Goal: Information Seeking & Learning: Learn about a topic

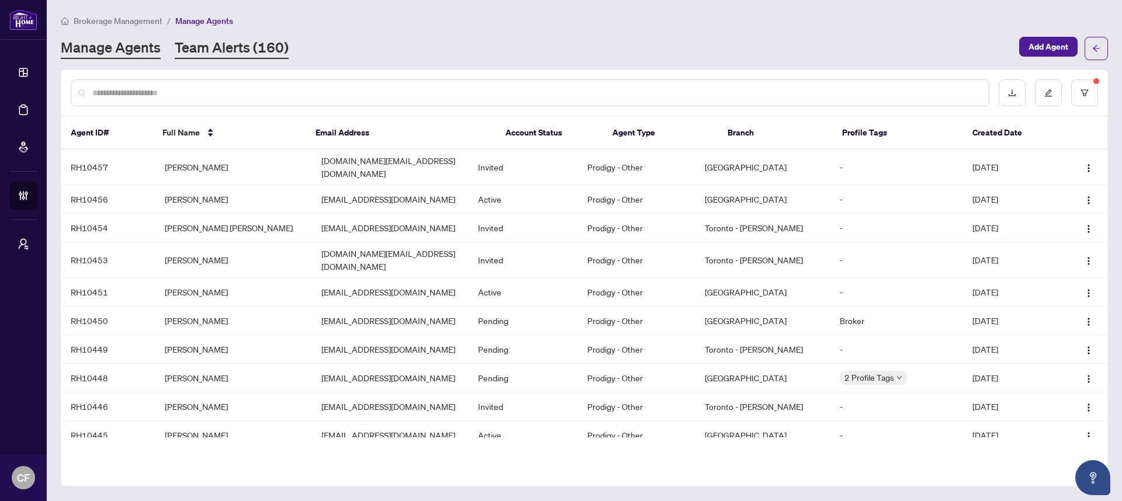
click at [243, 48] on link "Team Alerts (160)" at bounding box center [232, 48] width 114 height 21
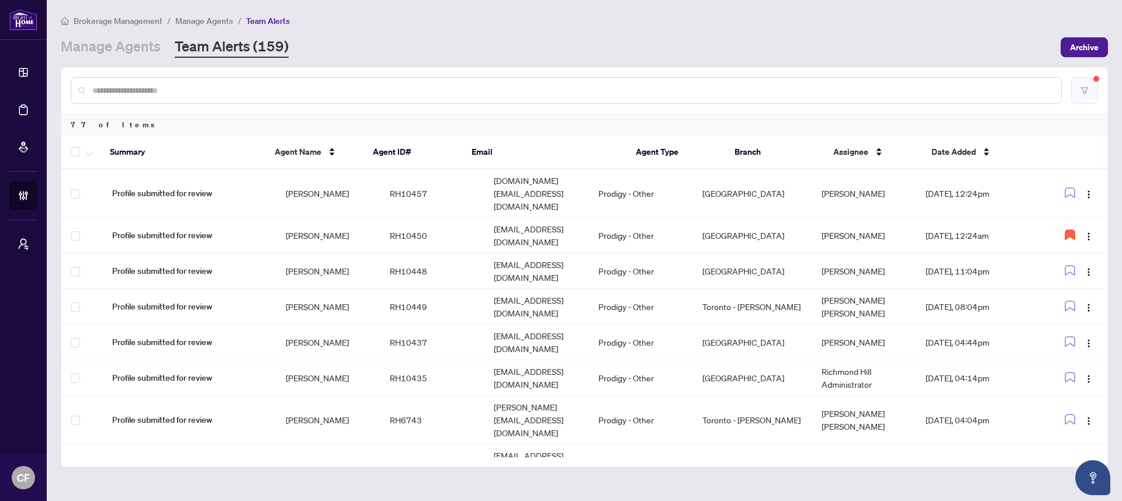
click at [1081, 92] on icon "filter" at bounding box center [1085, 90] width 8 height 8
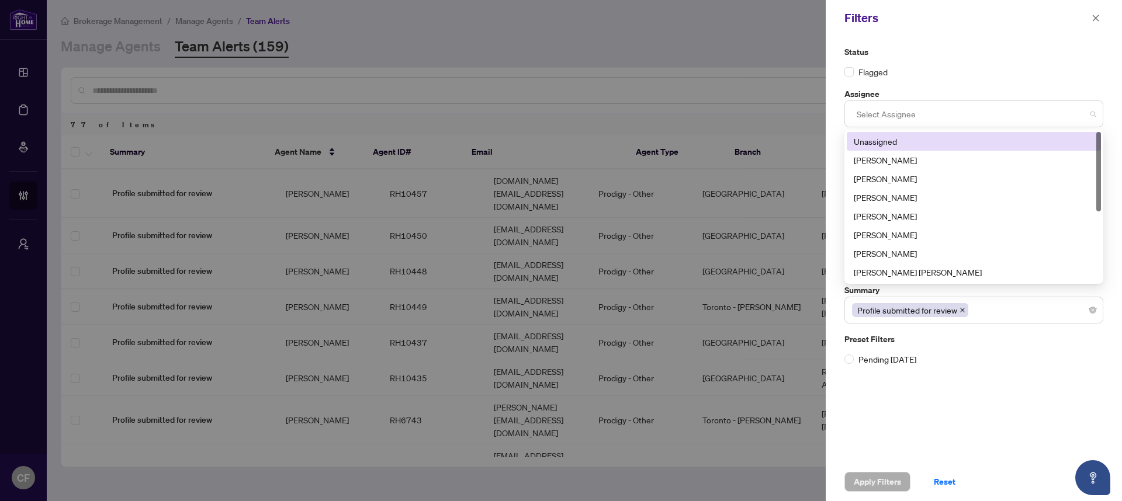
click at [967, 118] on div at bounding box center [974, 113] width 244 height 21
click at [961, 139] on div "Unassigned" at bounding box center [974, 141] width 240 height 13
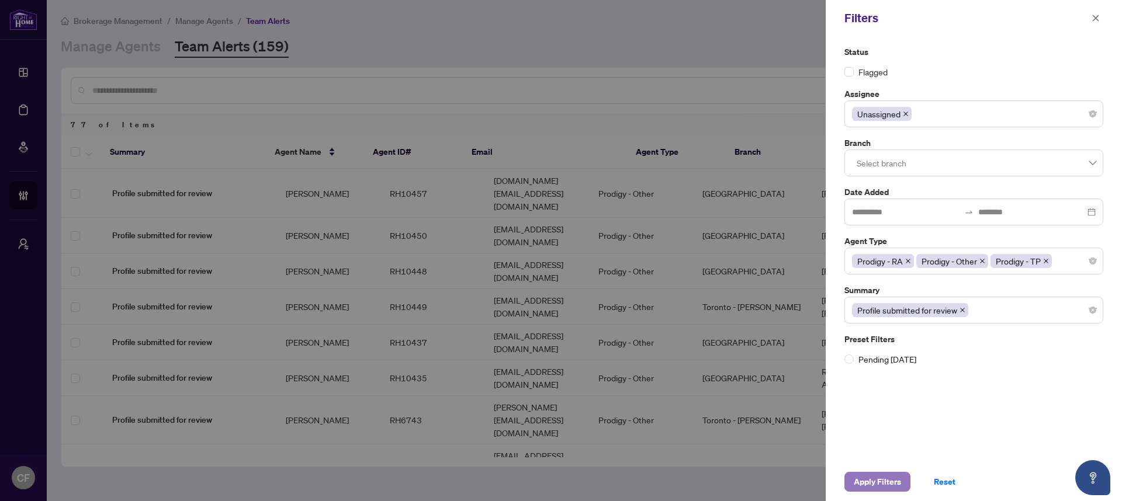
click at [881, 487] on span "Apply Filters" at bounding box center [877, 482] width 47 height 19
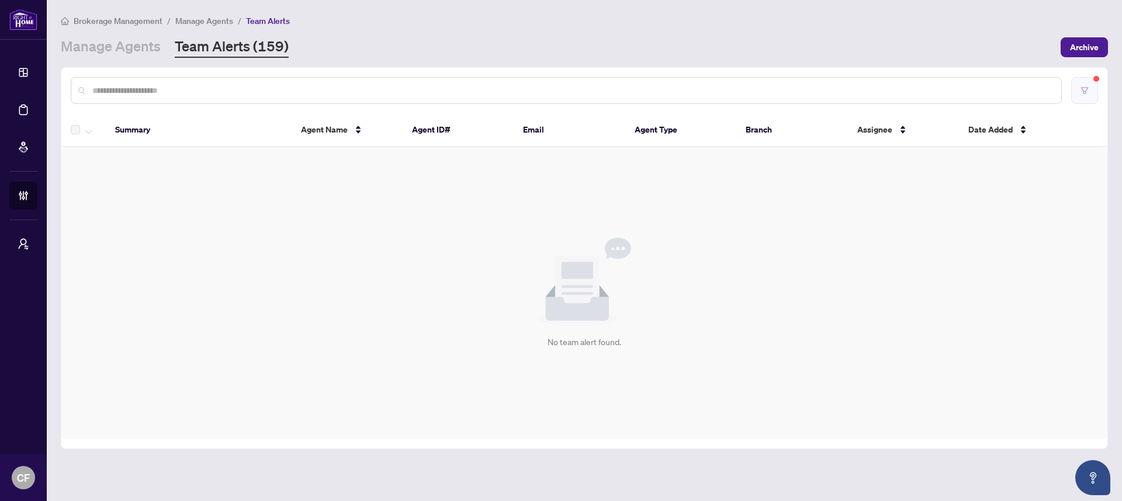
click at [1088, 89] on icon "filter" at bounding box center [1085, 90] width 8 height 8
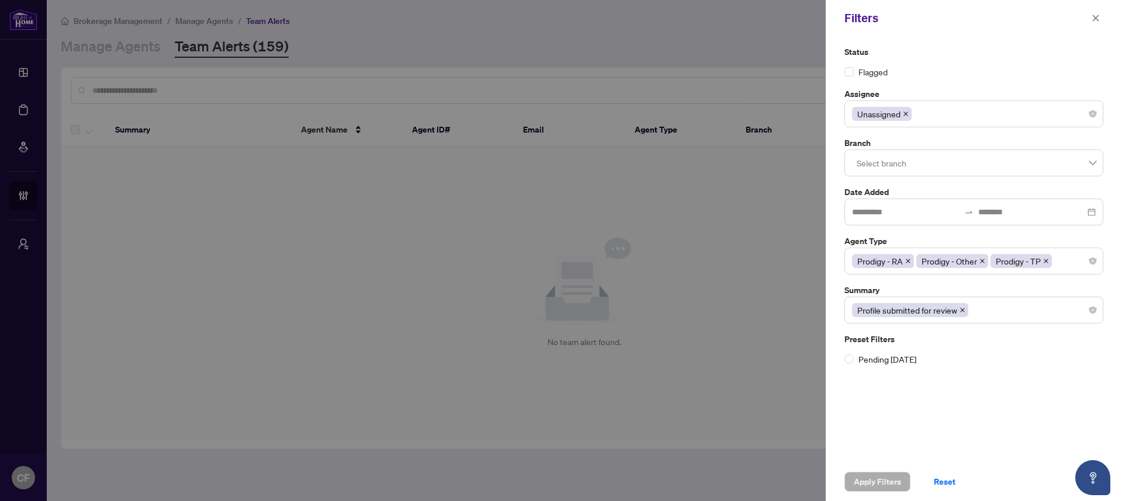
click at [907, 114] on icon "close" at bounding box center [906, 114] width 6 height 6
click at [907, 114] on div at bounding box center [974, 113] width 244 height 21
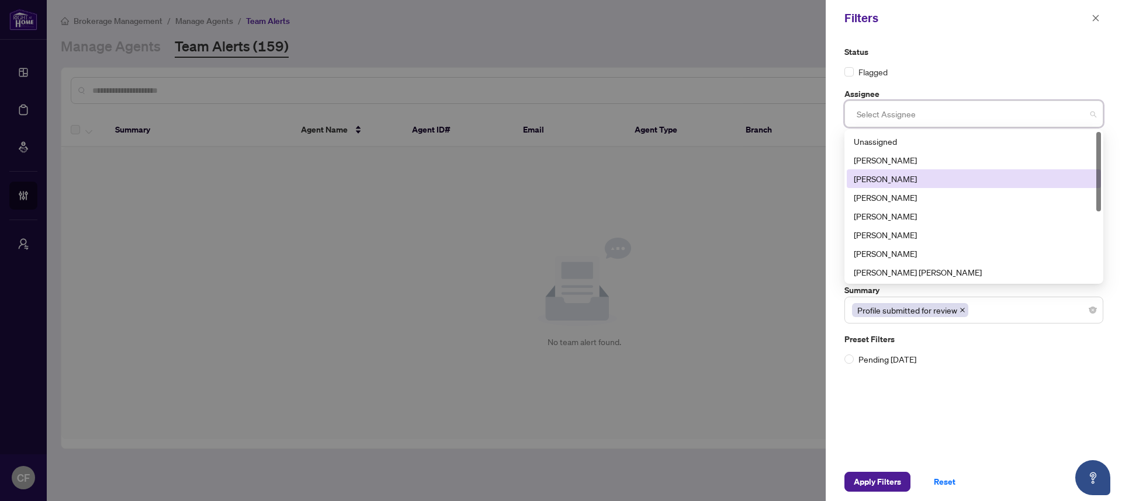
click at [906, 174] on div "Chantel Franks" at bounding box center [974, 178] width 240 height 13
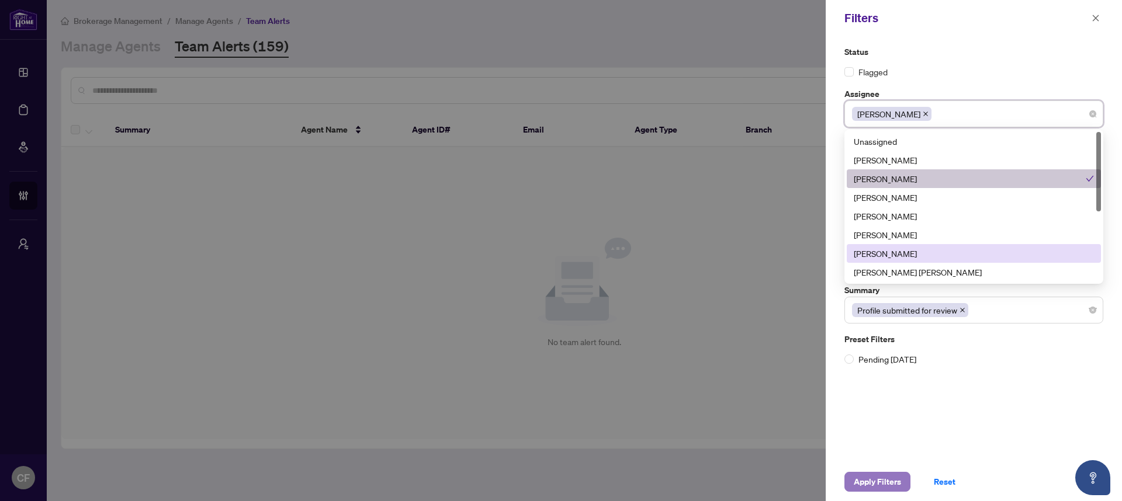
click at [872, 482] on span "Apply Filters" at bounding box center [877, 482] width 47 height 19
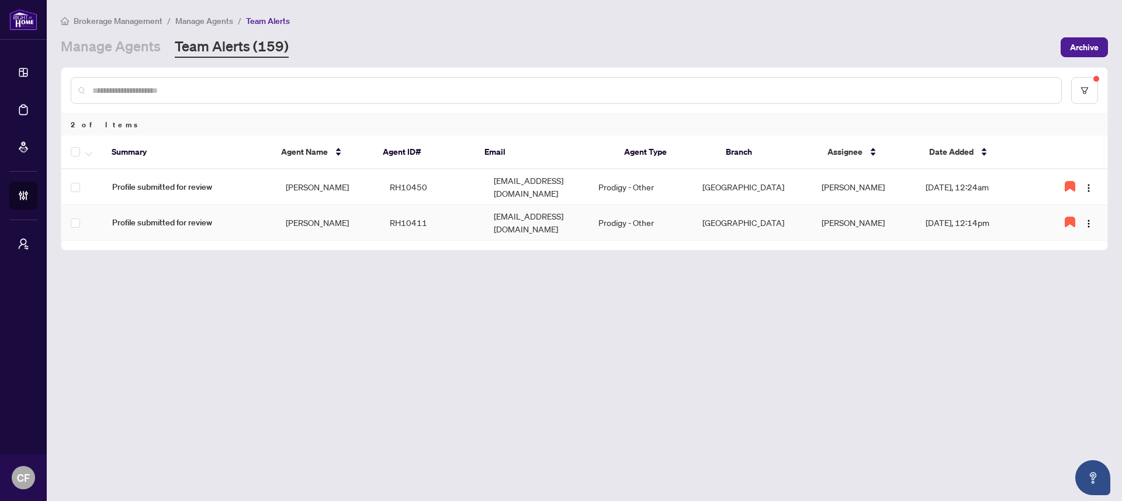
click at [527, 209] on td "michalskaivona@gmail.com" at bounding box center [536, 223] width 105 height 36
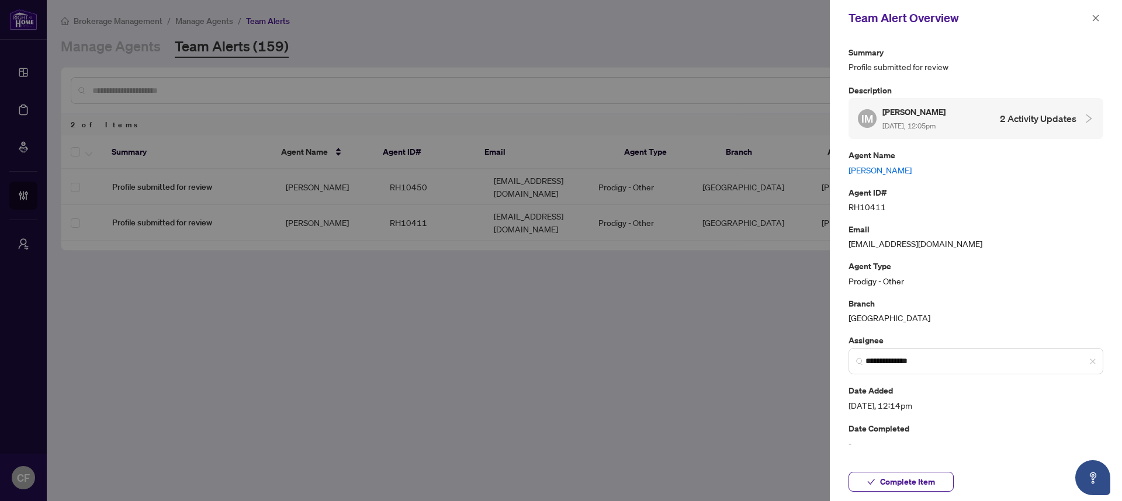
click at [891, 168] on link "Ivona Michalska" at bounding box center [976, 170] width 255 height 13
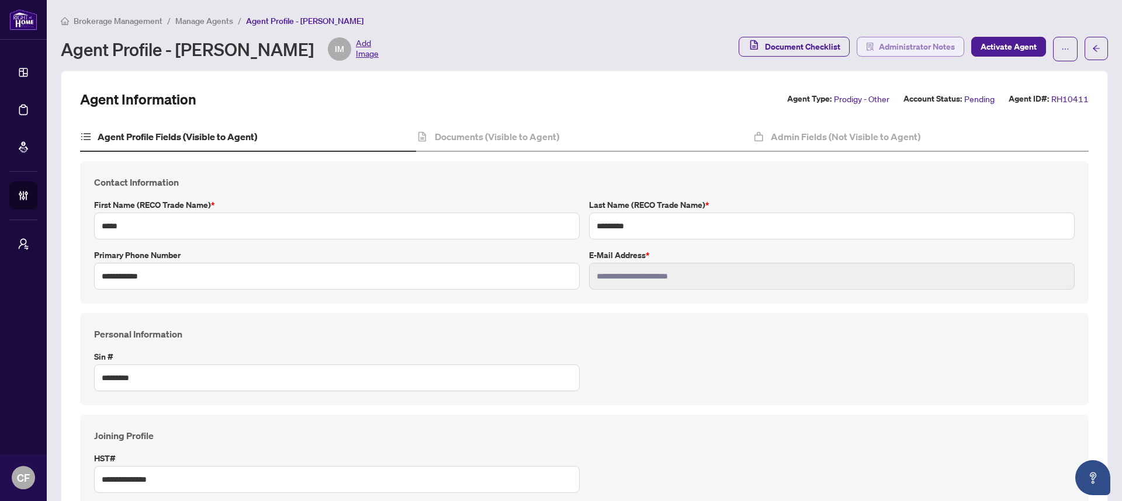
type input "****"
type input "**********"
click at [901, 47] on span "Administrator Notes" at bounding box center [917, 46] width 76 height 19
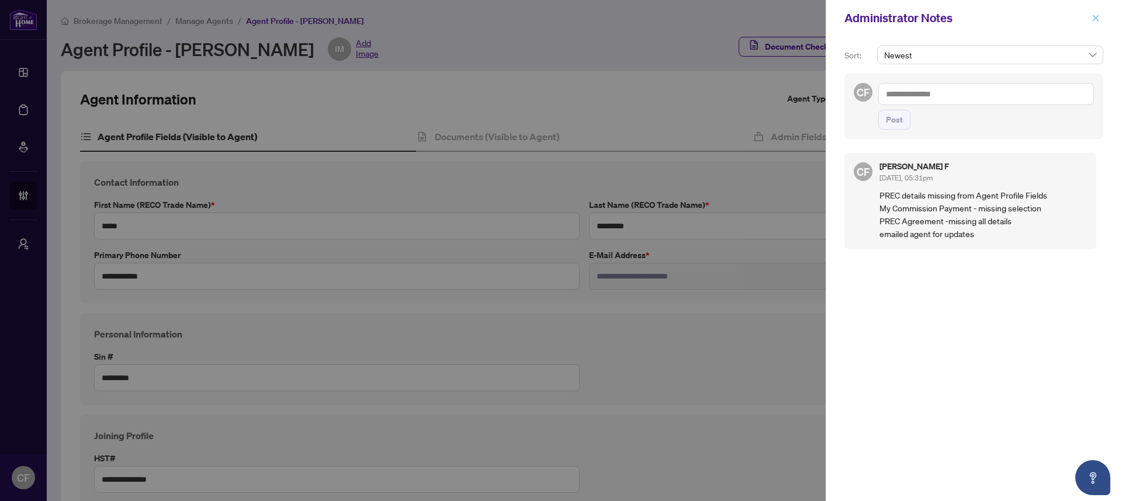
click at [1099, 19] on icon "close" at bounding box center [1096, 18] width 8 height 8
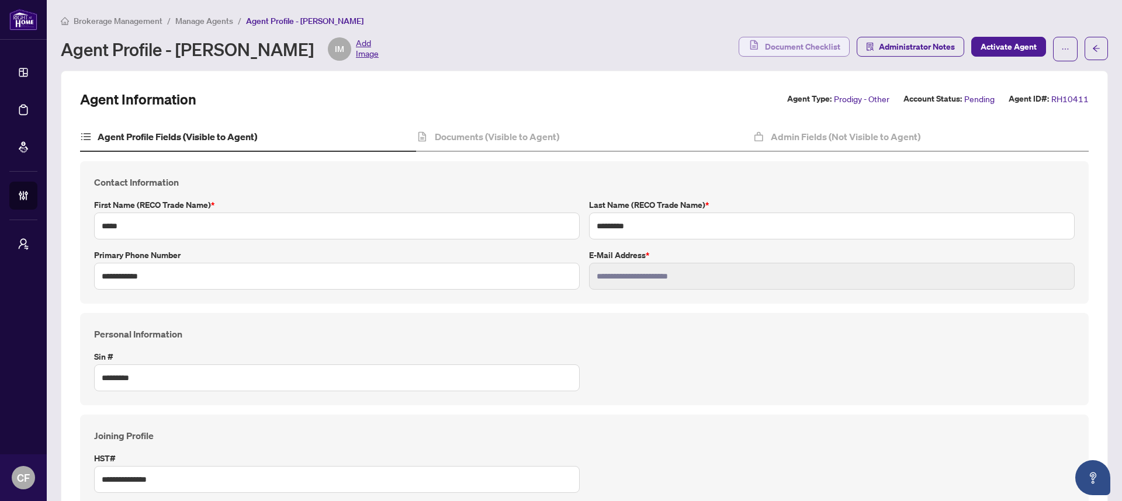
click at [804, 50] on span "Document Checklist" at bounding box center [802, 46] width 75 height 19
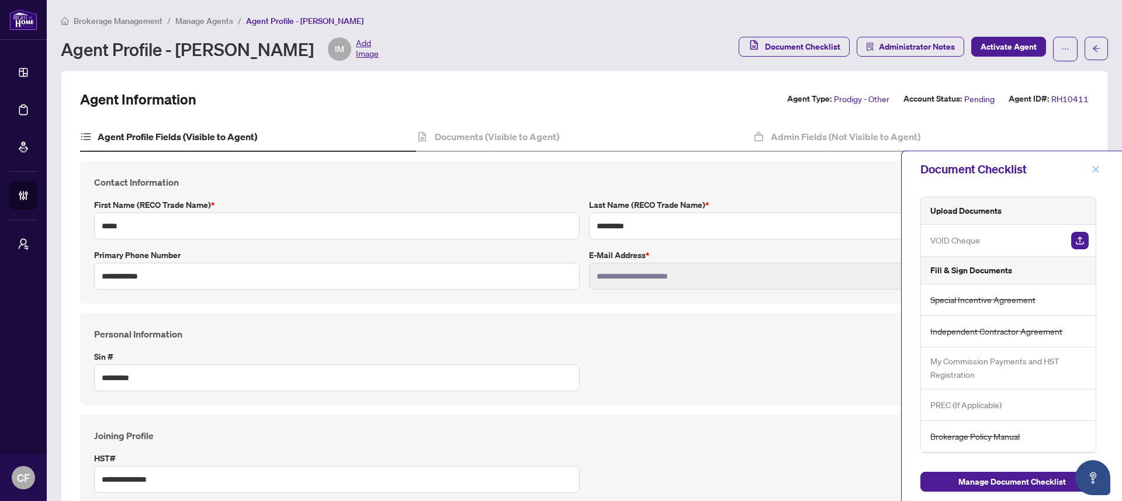
click at [1094, 167] on icon "close" at bounding box center [1096, 169] width 8 height 8
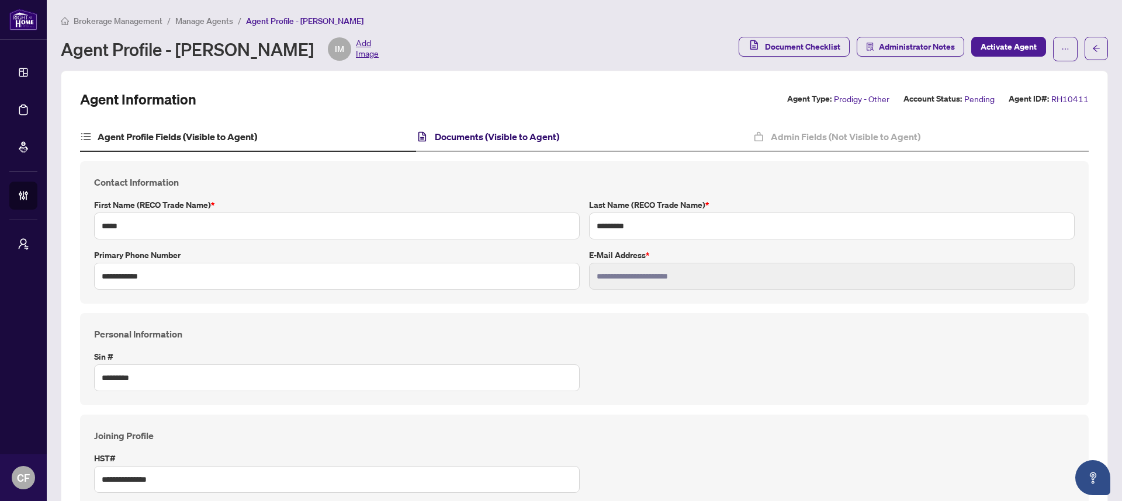
click at [528, 130] on h4 "Documents (Visible to Agent)" at bounding box center [497, 137] width 124 height 14
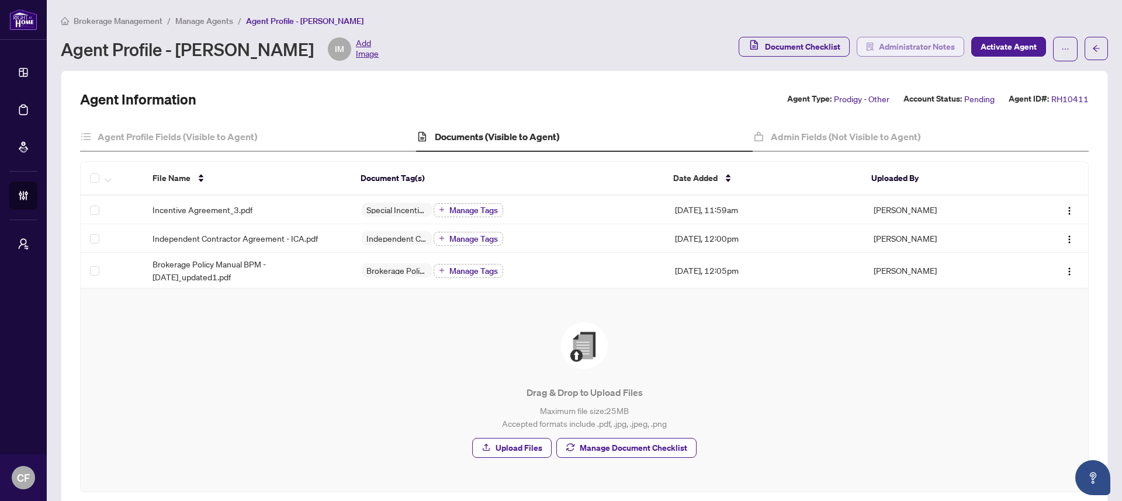
click at [925, 50] on span "Administrator Notes" at bounding box center [917, 46] width 76 height 19
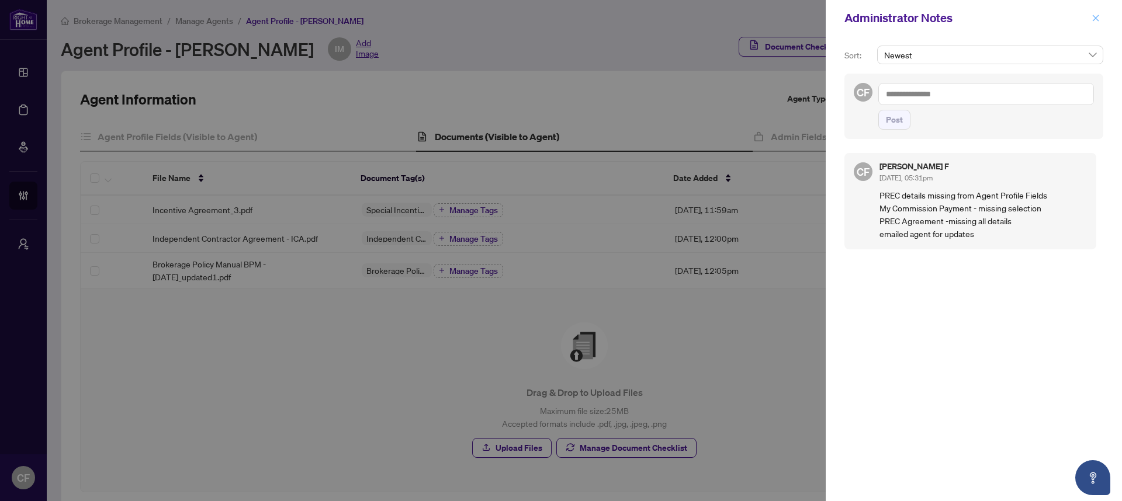
click at [1100, 17] on button "button" at bounding box center [1095, 18] width 15 height 14
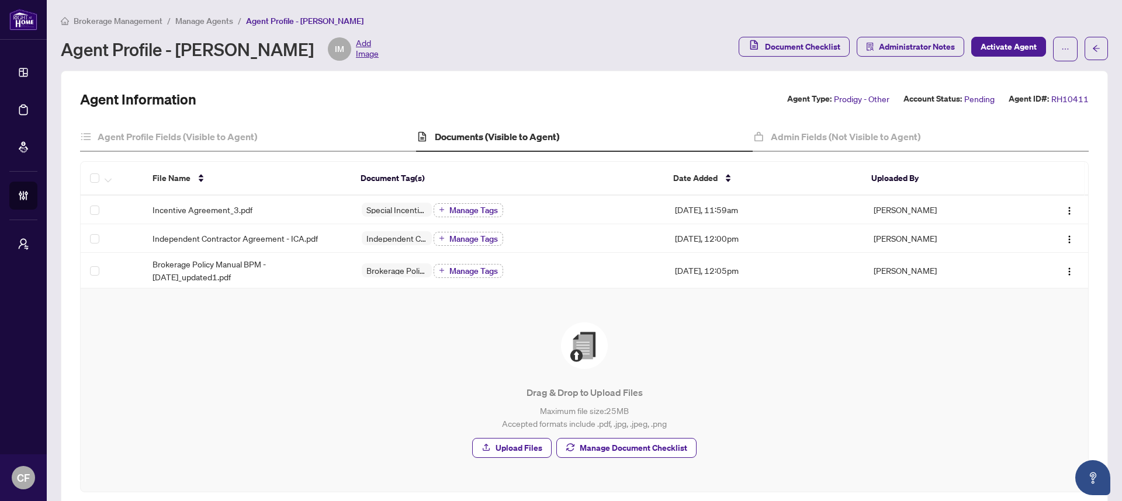
click at [223, 23] on span "Manage Agents" at bounding box center [204, 21] width 58 height 11
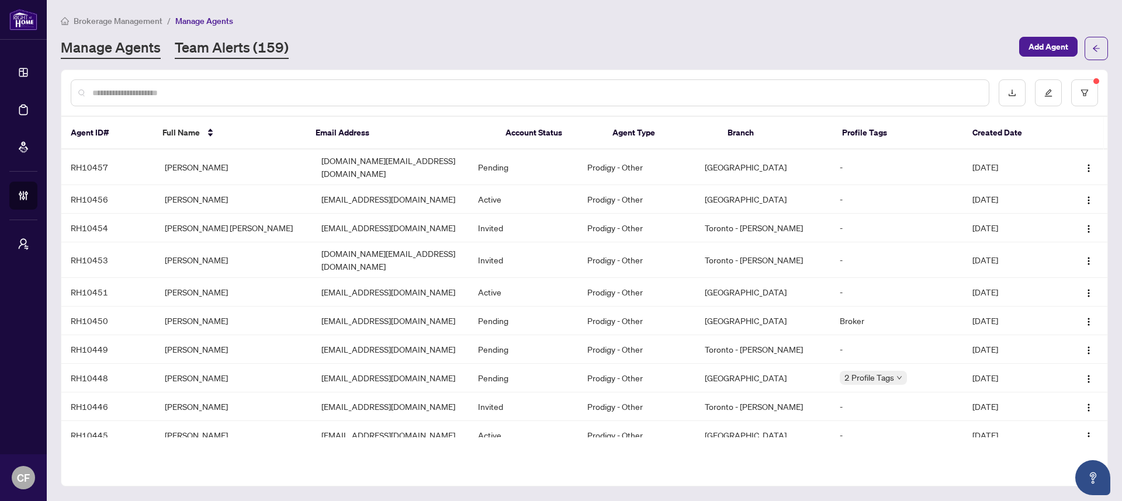
click at [237, 39] on link "Team Alerts (159)" at bounding box center [232, 48] width 114 height 21
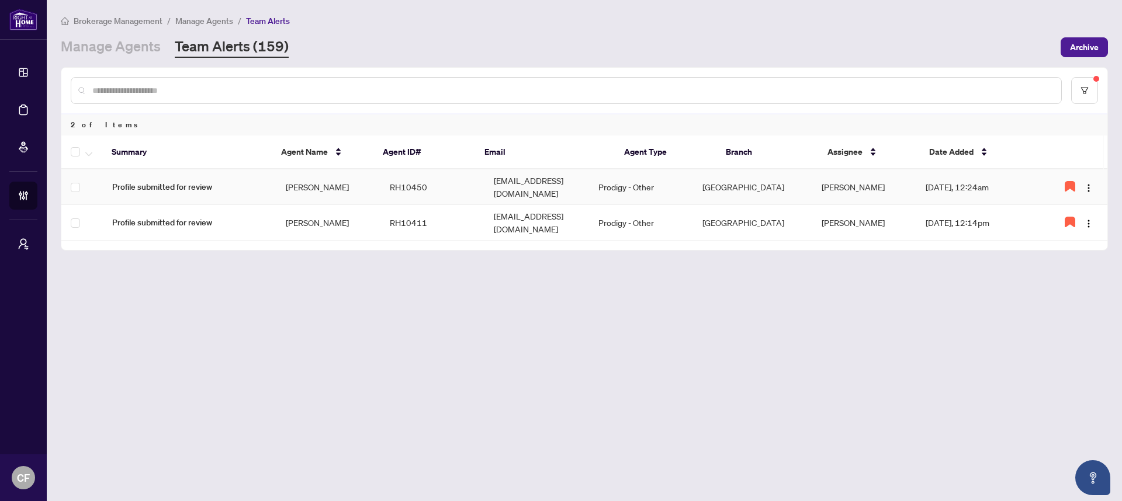
click at [438, 183] on td "RH10450" at bounding box center [432, 187] width 104 height 36
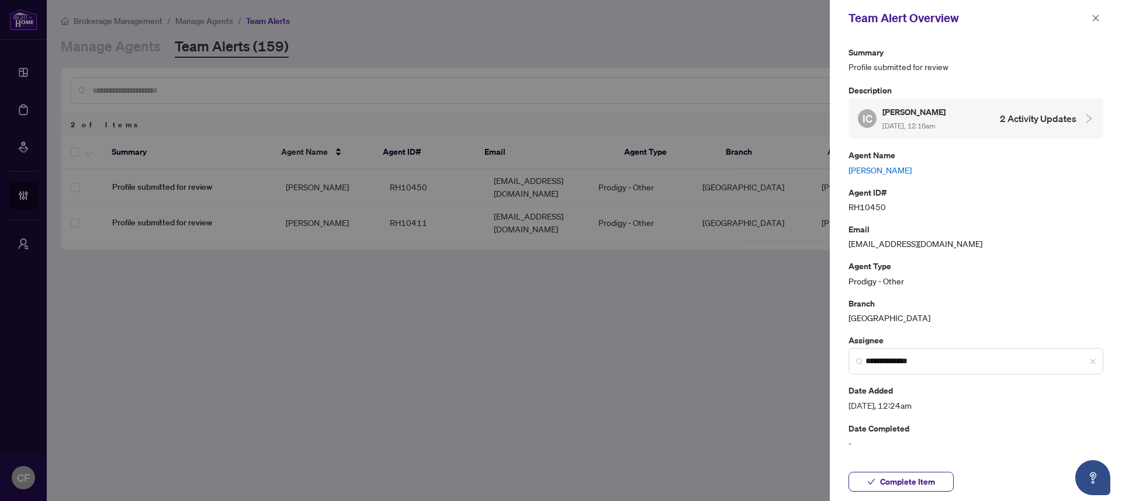
click at [907, 171] on link "Iryna Chronopoulos" at bounding box center [976, 170] width 255 height 13
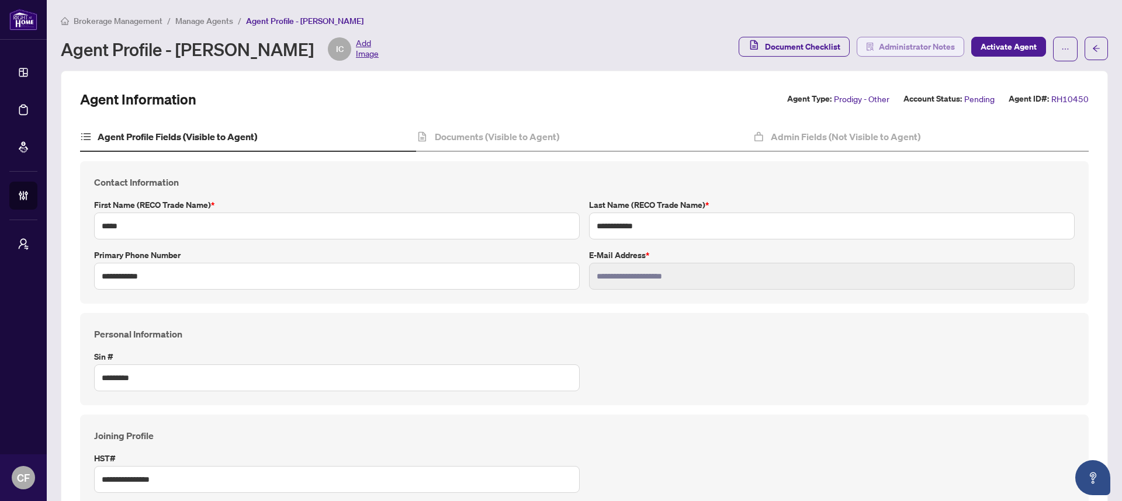
click at [879, 45] on span "Administrator Notes" at bounding box center [917, 46] width 76 height 19
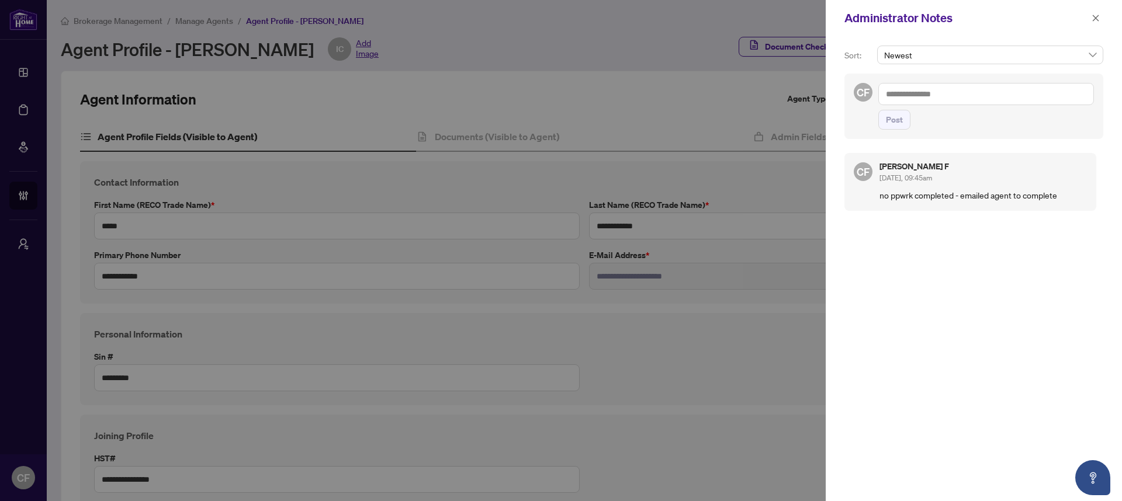
click at [1098, 12] on button "button" at bounding box center [1095, 18] width 15 height 14
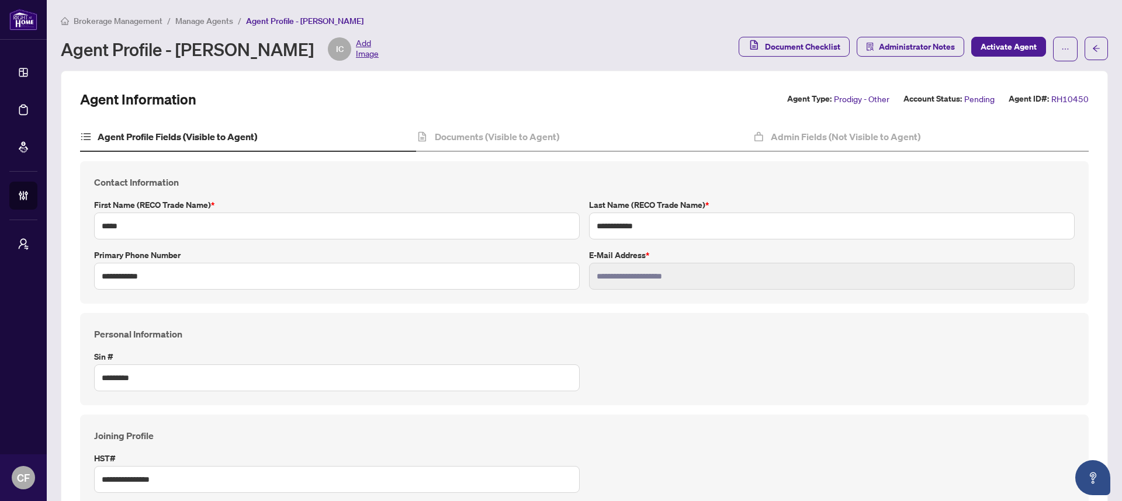
click at [672, 127] on div "Documents (Visible to Agent)" at bounding box center [584, 137] width 336 height 29
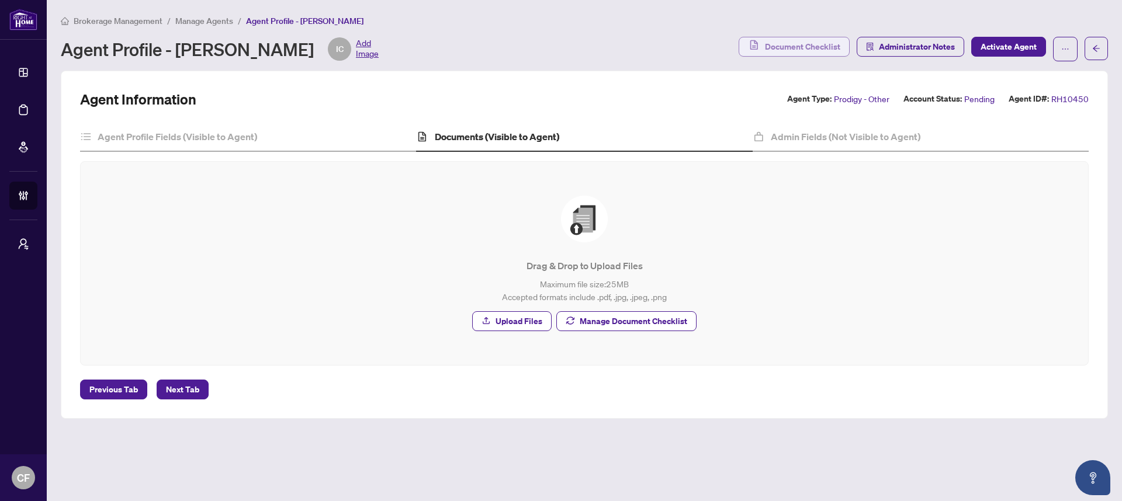
click at [795, 53] on span "Document Checklist" at bounding box center [802, 46] width 75 height 19
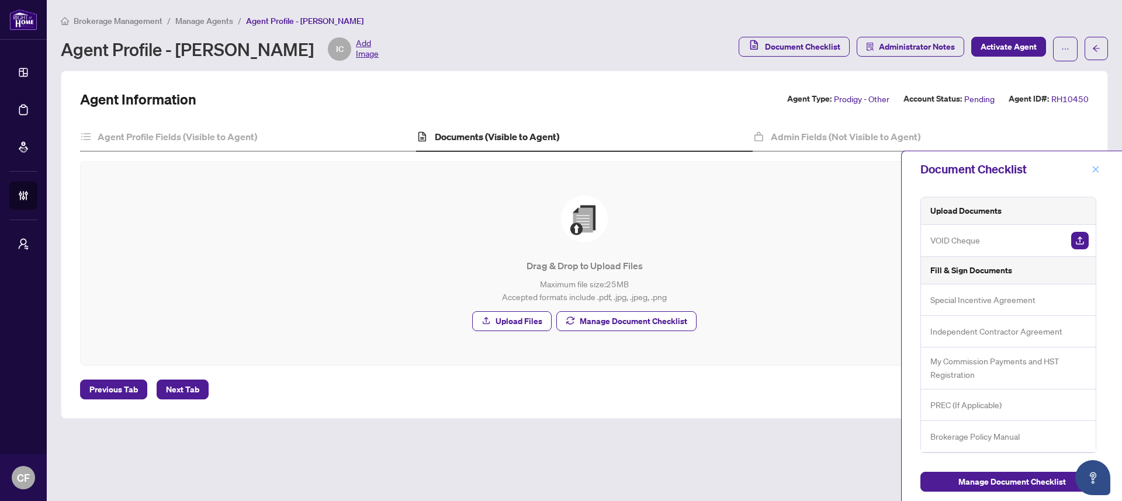
click at [1096, 171] on icon "close" at bounding box center [1096, 169] width 6 height 6
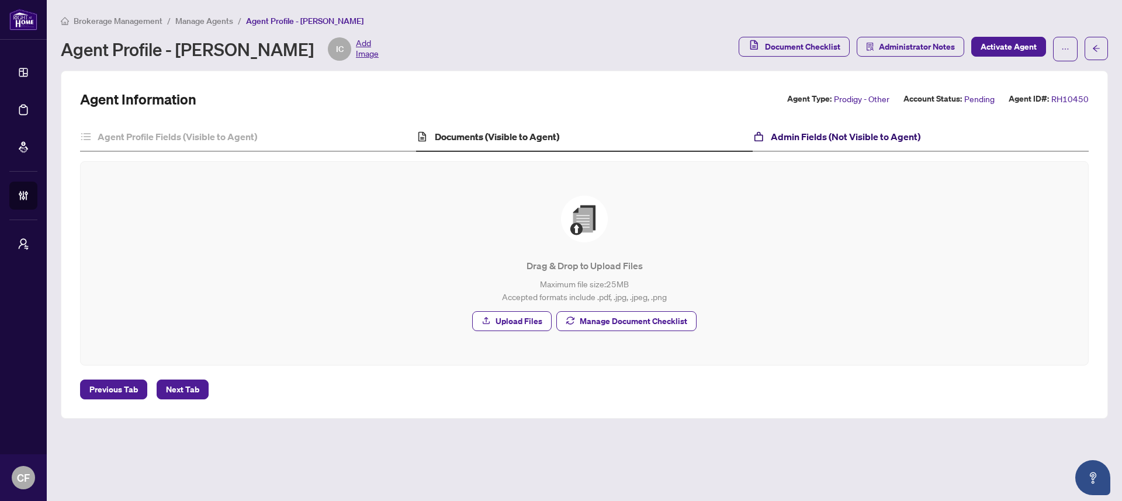
click at [902, 136] on h4 "Admin Fields (Not Visible to Agent)" at bounding box center [846, 137] width 150 height 14
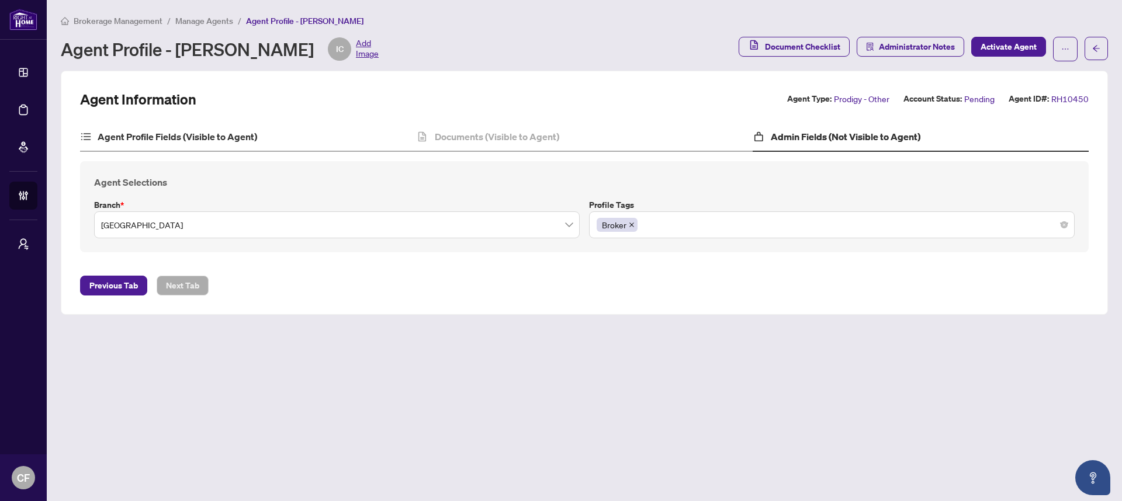
click at [209, 149] on div "Agent Profile Fields (Visible to Agent)" at bounding box center [248, 137] width 336 height 29
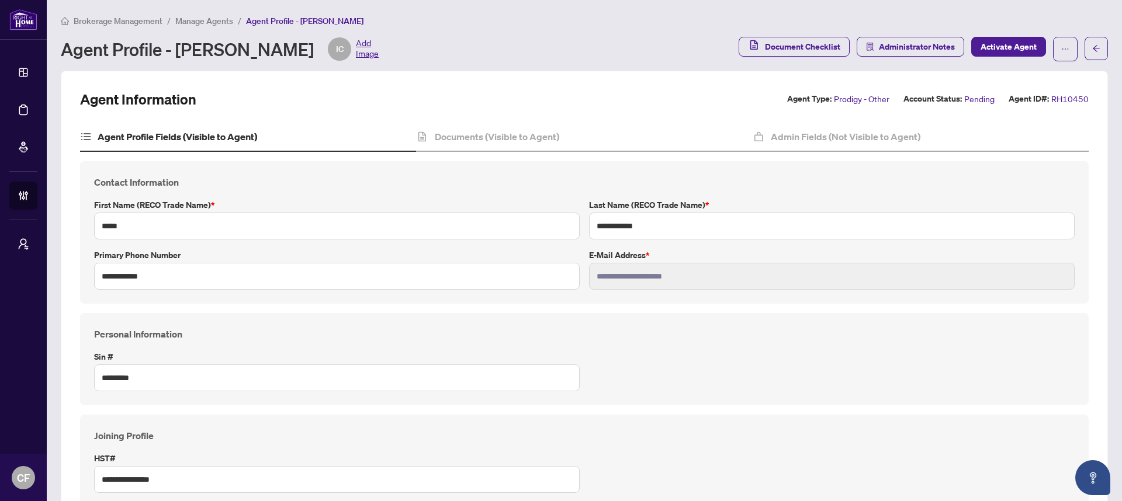
click at [120, 20] on span "Brokerage Management" at bounding box center [118, 21] width 89 height 11
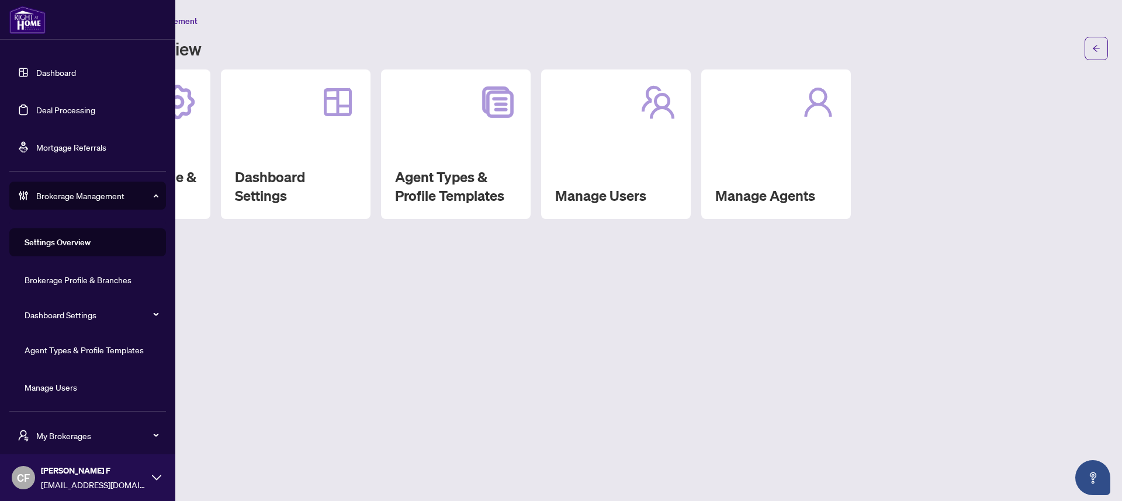
click at [54, 67] on link "Dashboard" at bounding box center [56, 72] width 40 height 11
